Goal: Transaction & Acquisition: Obtain resource

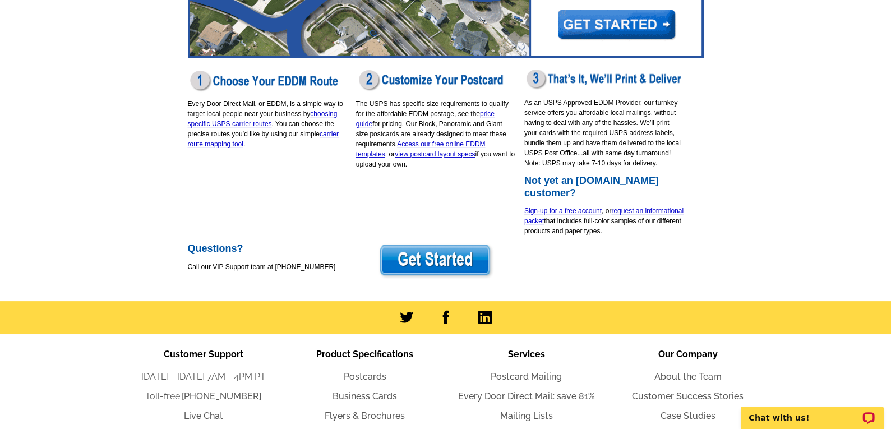
scroll to position [306, 0]
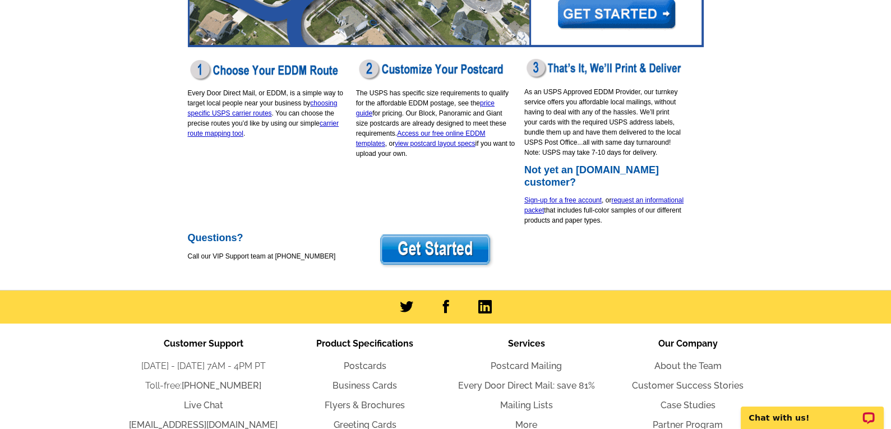
click at [436, 249] on img at bounding box center [436, 250] width 116 height 36
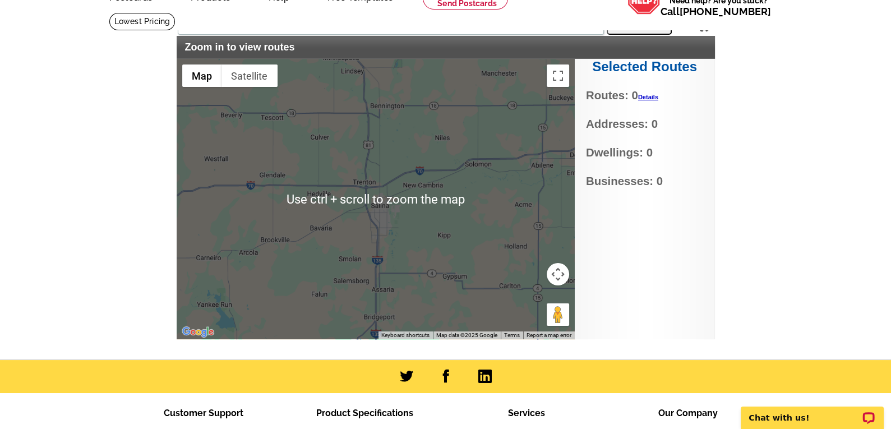
scroll to position [50, 0]
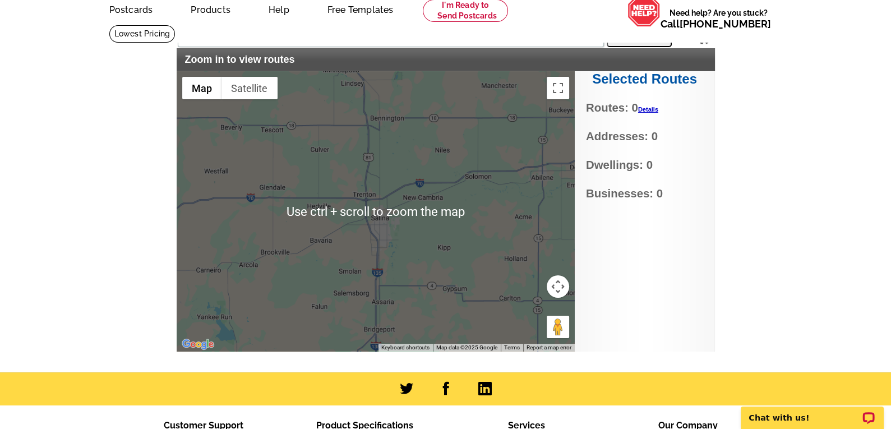
click at [384, 220] on div at bounding box center [376, 211] width 398 height 280
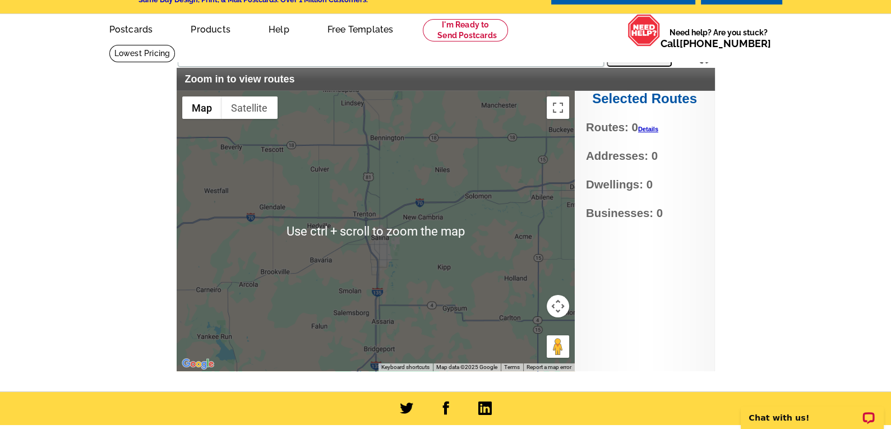
scroll to position [28, 0]
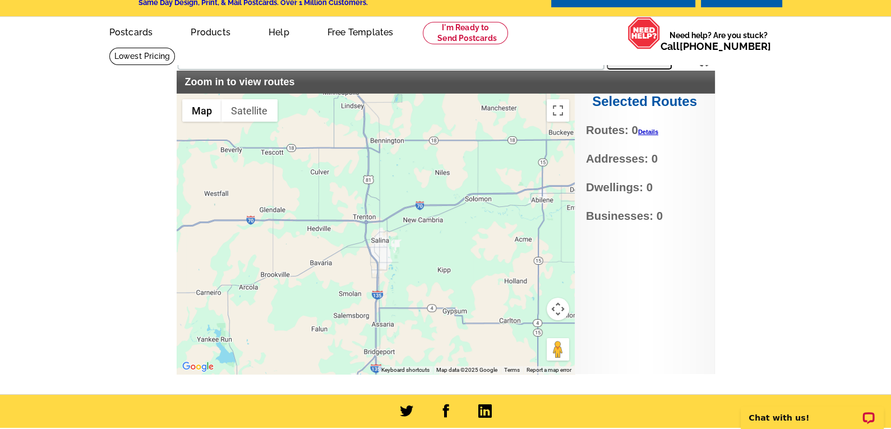
click at [349, 200] on div at bounding box center [376, 234] width 398 height 280
click at [349, 199] on div at bounding box center [376, 234] width 398 height 280
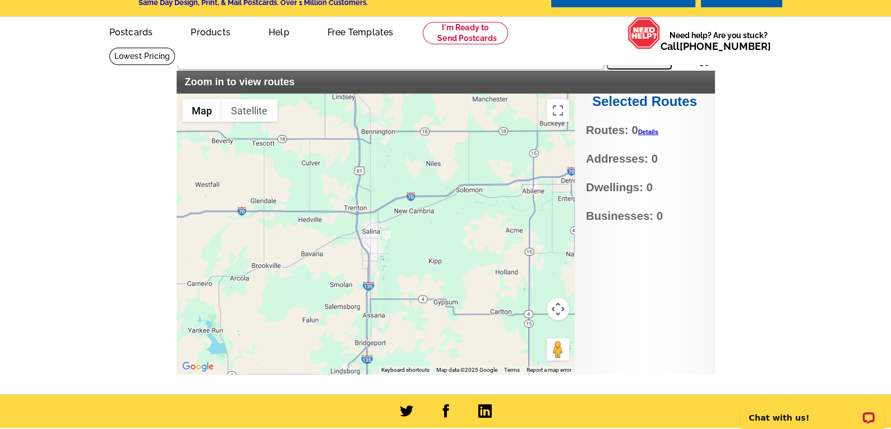
drag, startPoint x: 388, startPoint y: 237, endPoint x: 379, endPoint y: 227, distance: 13.1
click at [379, 227] on div at bounding box center [376, 234] width 398 height 280
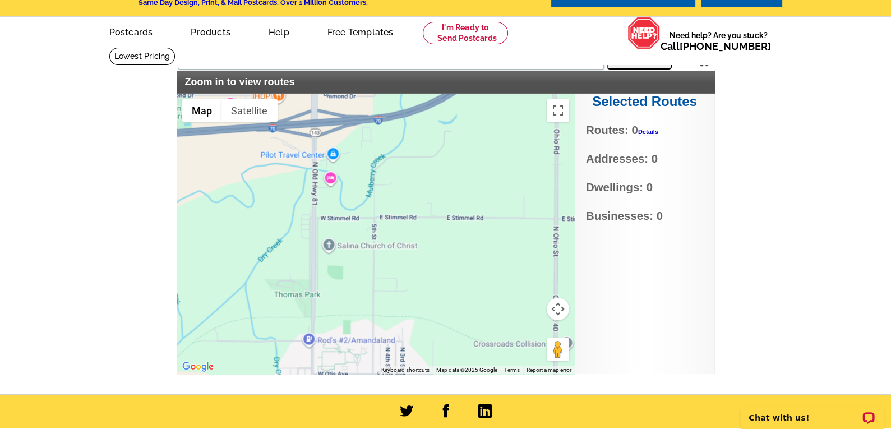
type input "[STREET_ADDRESS]"
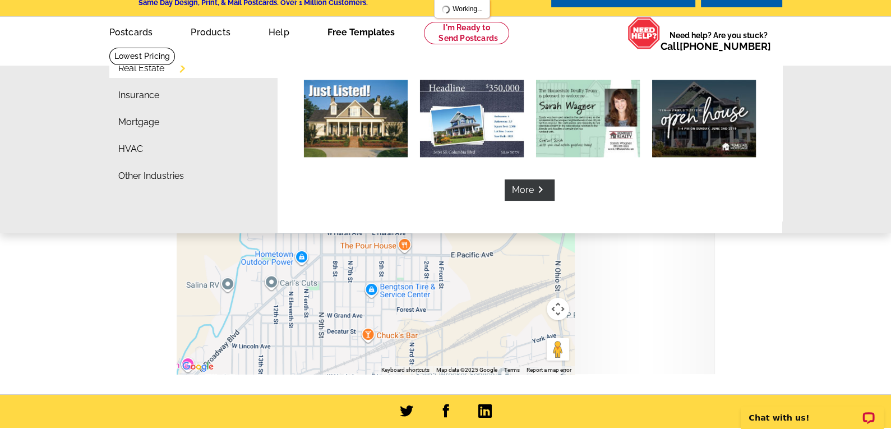
drag, startPoint x: 373, startPoint y: 242, endPoint x: 385, endPoint y: 60, distance: 182.7
click at [382, 37] on body "Welcome back [PERSON_NAME] My Account Logout local_phone Same Day Design, Print…" at bounding box center [445, 303] width 891 height 662
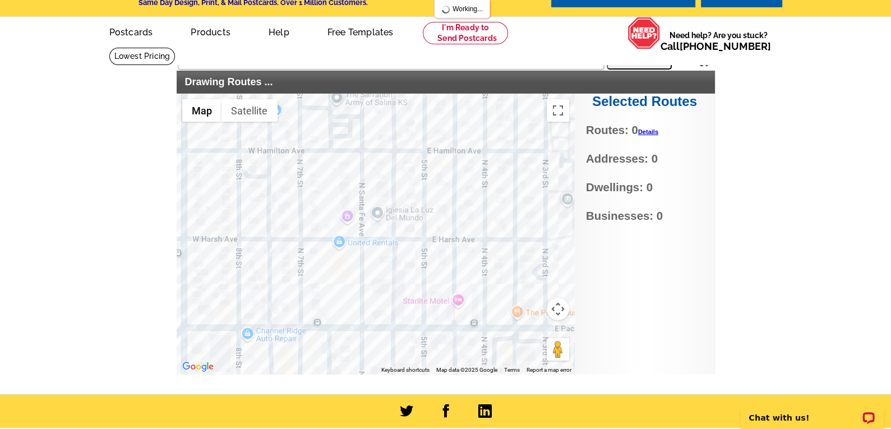
drag, startPoint x: 335, startPoint y: 180, endPoint x: 369, endPoint y: 236, distance: 65.2
click at [360, 232] on div at bounding box center [376, 234] width 398 height 280
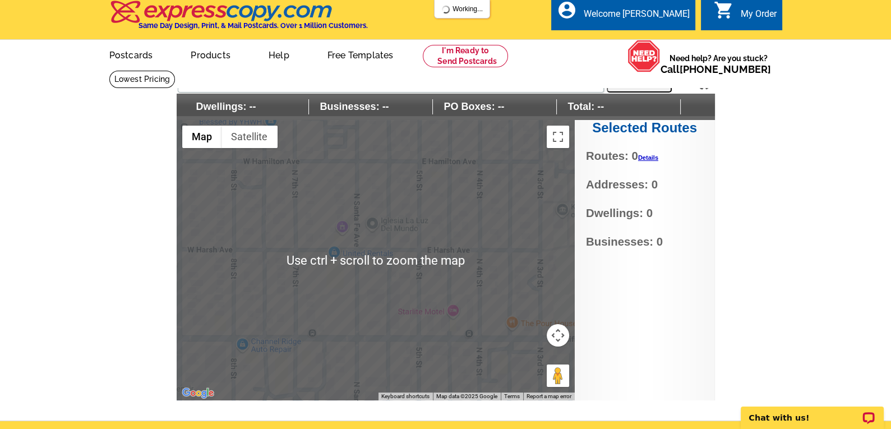
scroll to position [0, 0]
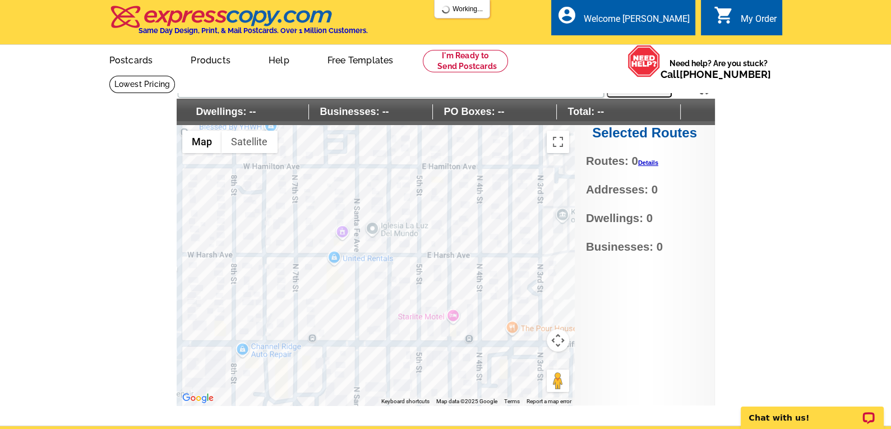
click at [228, 113] on span "Dwellings: --" at bounding box center [247, 111] width 124 height 15
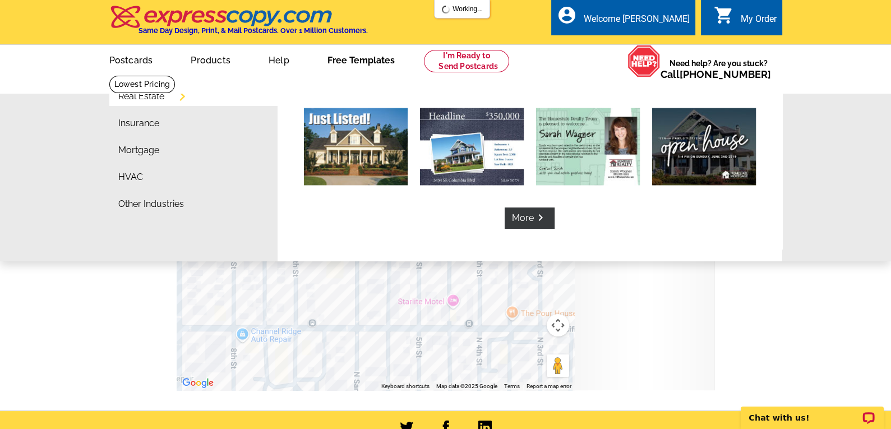
click at [347, 61] on link "Free Templates" at bounding box center [361, 59] width 103 height 26
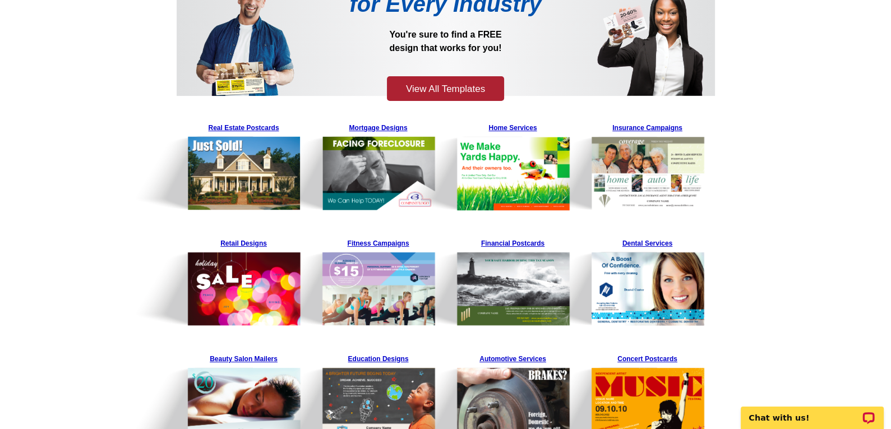
scroll to position [153, 0]
